Goal: Complete application form

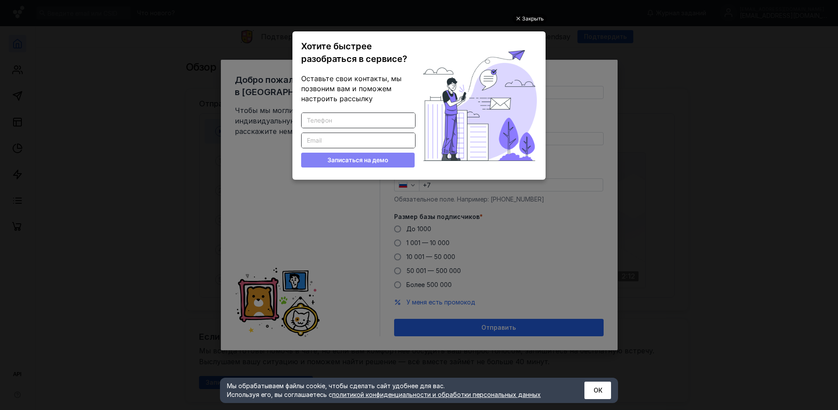
click at [522, 20] on div "Закрыть" at bounding box center [533, 19] width 22 height 10
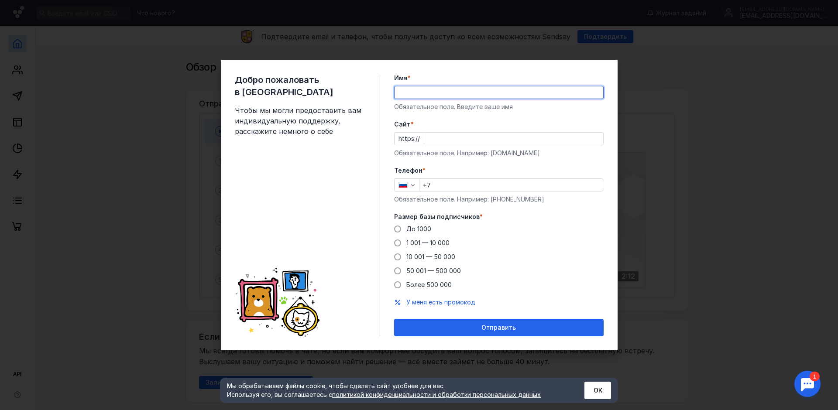
click at [437, 92] on input "Имя *" at bounding box center [498, 92] width 209 height 12
type input "[PERSON_NAME]"
type input "[PHONE_NUMBER]"
click at [498, 140] on input "Cайт *" at bounding box center [513, 139] width 179 height 12
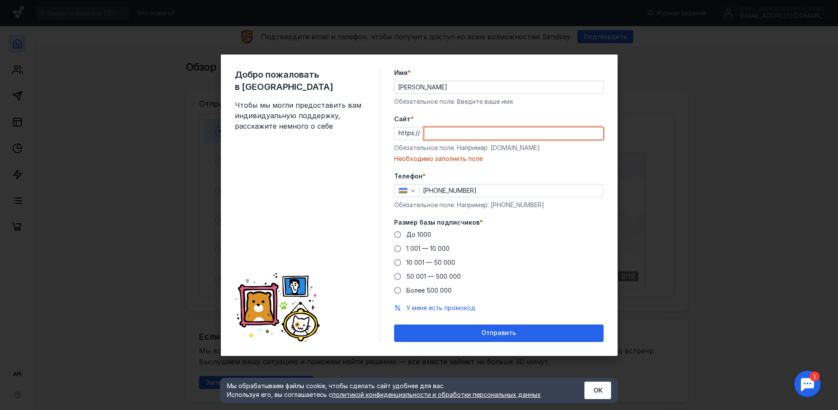
paste input "[DOMAIN_NAME][URL]"
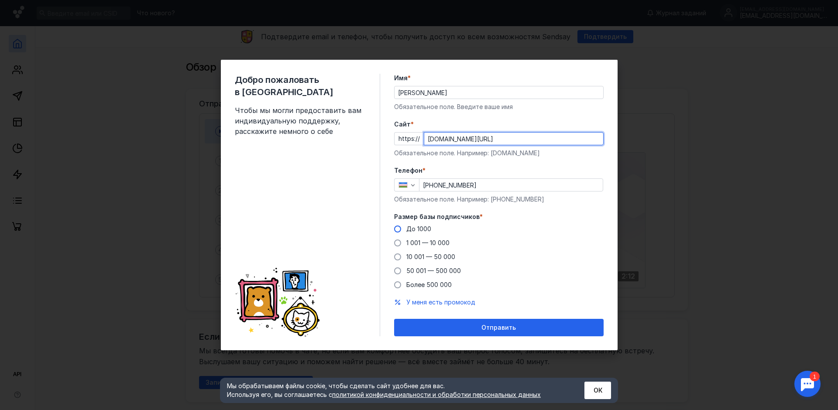
type input "[DOMAIN_NAME][URL]"
click at [419, 232] on span "До 1000" at bounding box center [418, 228] width 25 height 7
click at [0, 0] on input "До 1000" at bounding box center [0, 0] width 0 height 0
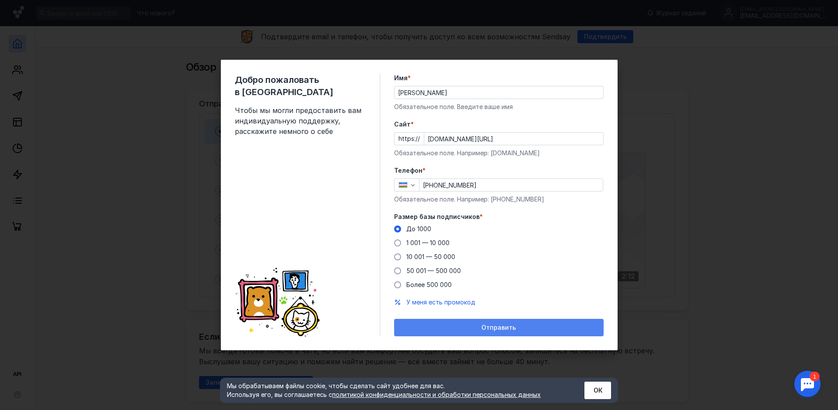
click at [488, 328] on span "Отправить" at bounding box center [498, 327] width 34 height 7
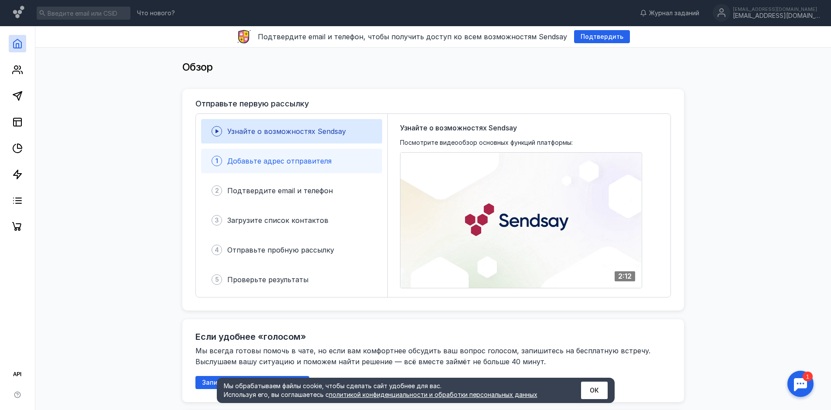
click at [305, 168] on div "1 Добавьте адрес отправителя" at bounding box center [291, 161] width 181 height 24
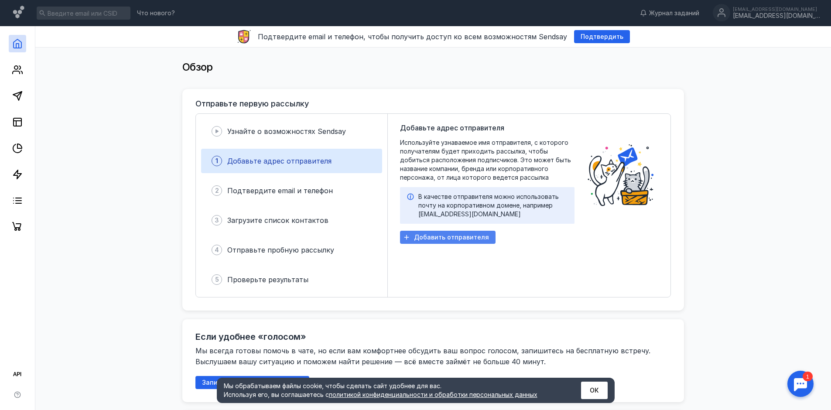
click at [441, 235] on span "Добавить отправителя" at bounding box center [451, 237] width 75 height 7
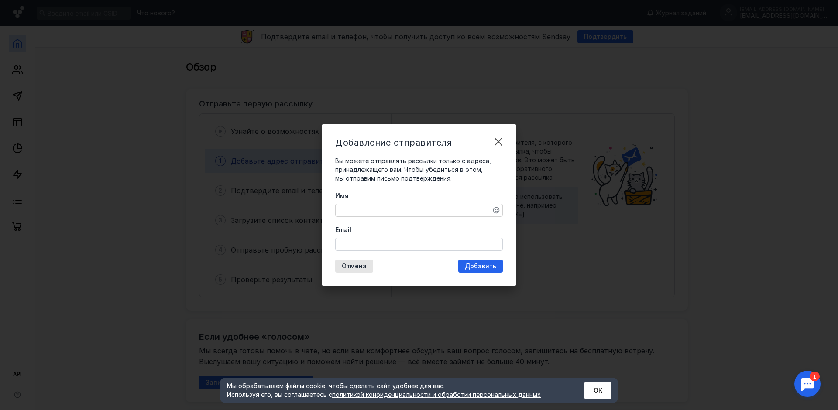
click at [386, 210] on textarea "Имя" at bounding box center [418, 210] width 167 height 12
type textarea "Button Agency"
click at [474, 244] on input "Email" at bounding box center [418, 244] width 167 height 12
paste input "[EMAIL_ADDRESS][DOMAIN_NAME]"
type input "[EMAIL_ADDRESS][DOMAIN_NAME]"
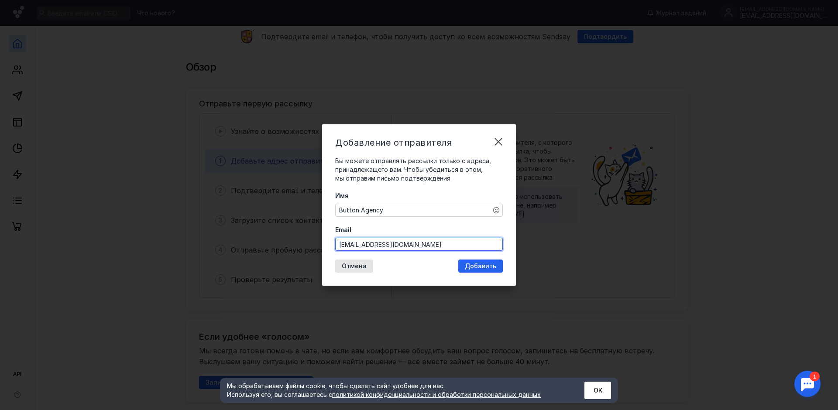
click at [472, 225] on div "Имя Button Agency Email [EMAIL_ADDRESS][DOMAIN_NAME]" at bounding box center [419, 221] width 168 height 59
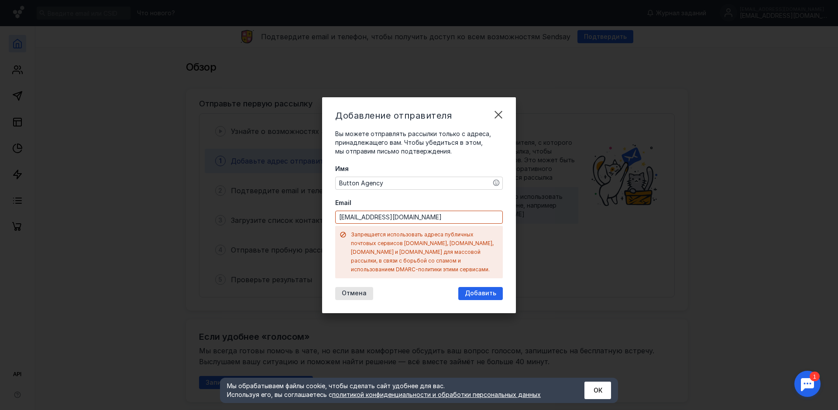
click at [518, 245] on div "Добавление отправителя Вы можете отправлять рассылки только с адреса, принадлеж…" at bounding box center [419, 205] width 838 height 410
